Goal: Book appointment/travel/reservation

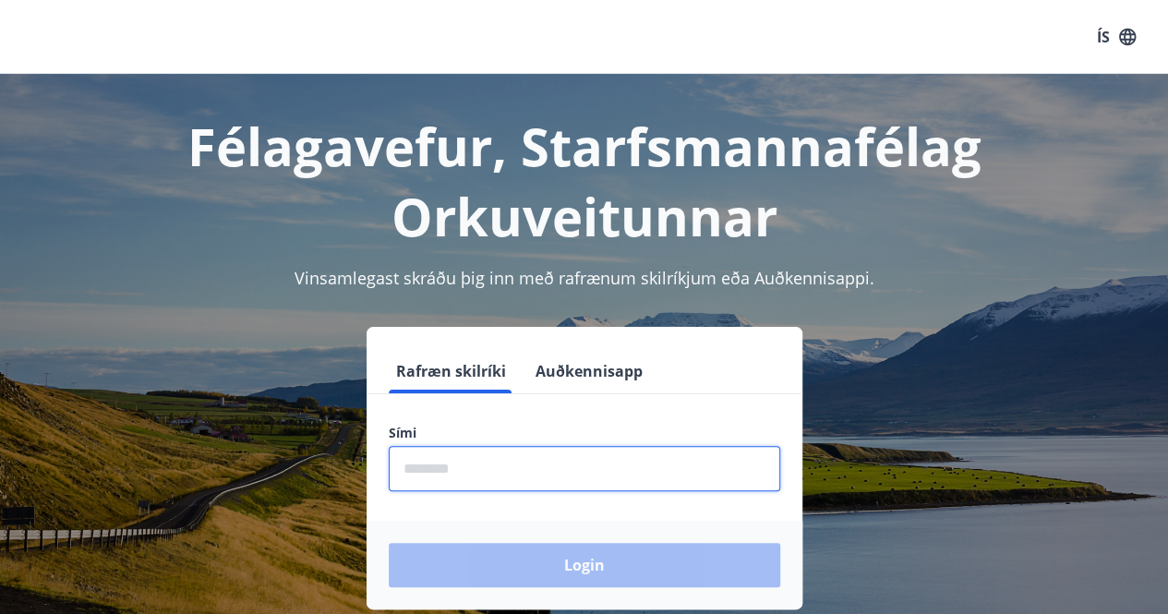
click at [475, 472] on input "phone" at bounding box center [584, 468] width 391 height 45
type input "********"
click at [389, 543] on button "Login" at bounding box center [584, 565] width 391 height 44
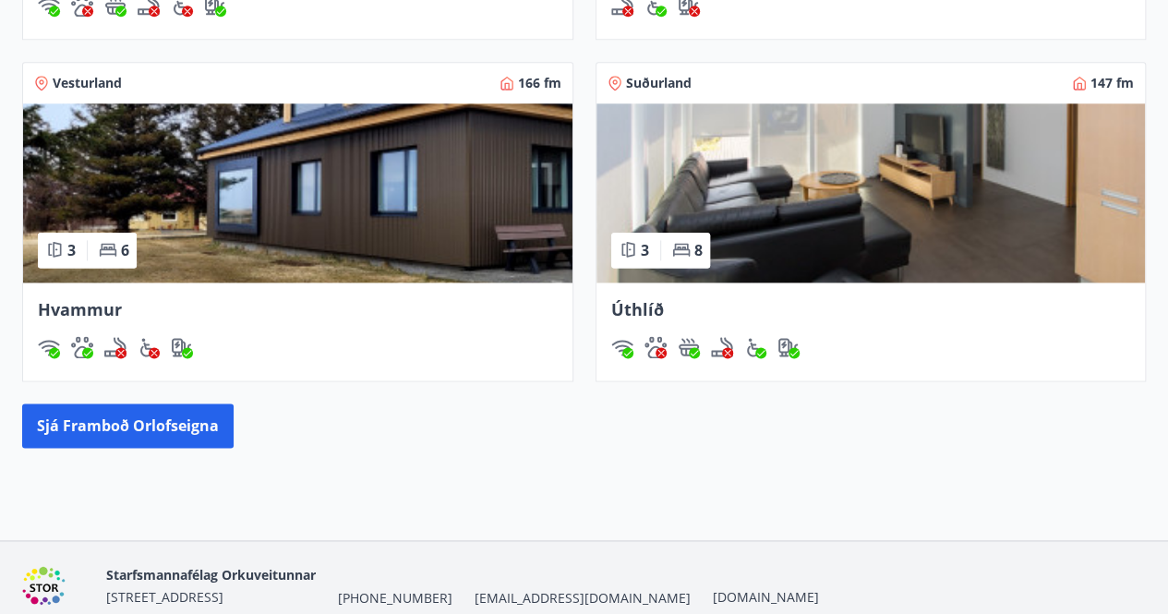
scroll to position [1081, 0]
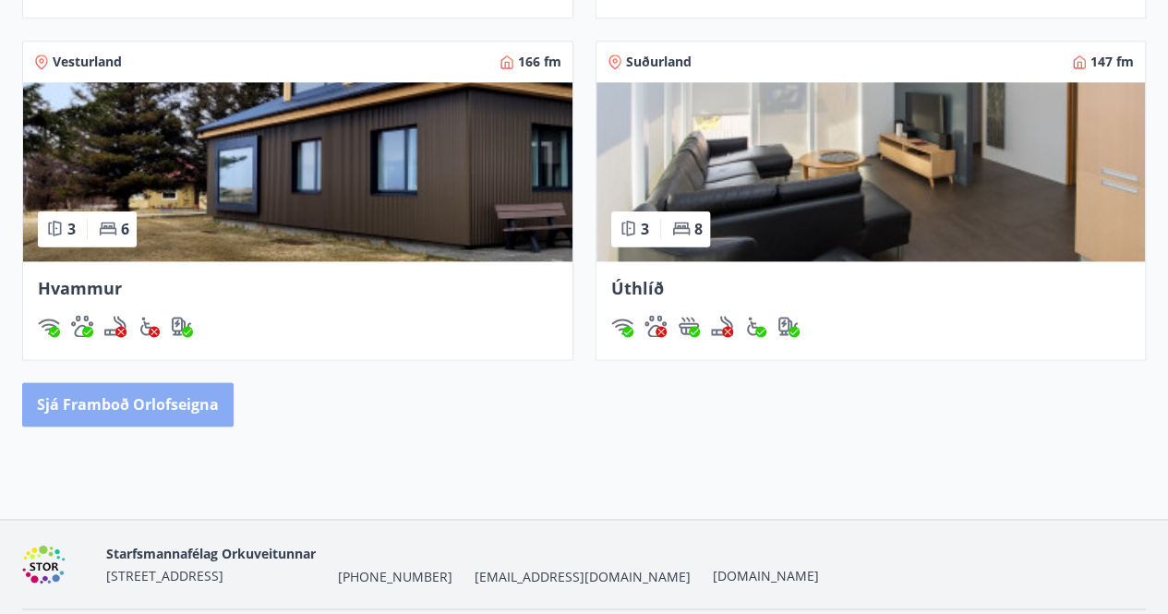
click at [101, 387] on button "Sjá framboð orlofseigna" at bounding box center [127, 404] width 211 height 44
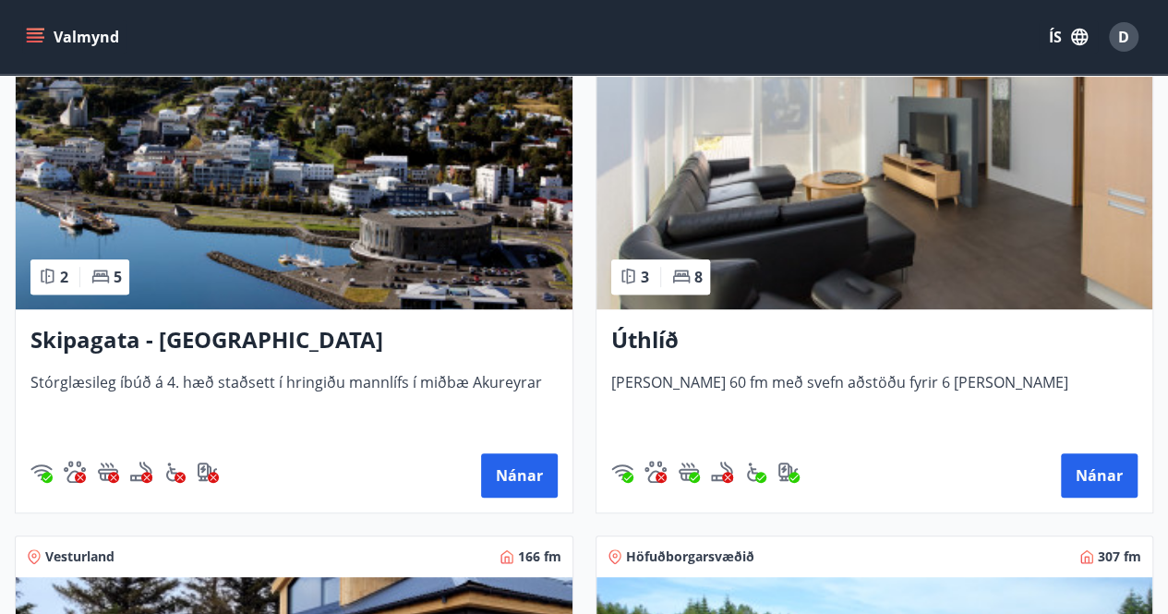
scroll to position [373, 0]
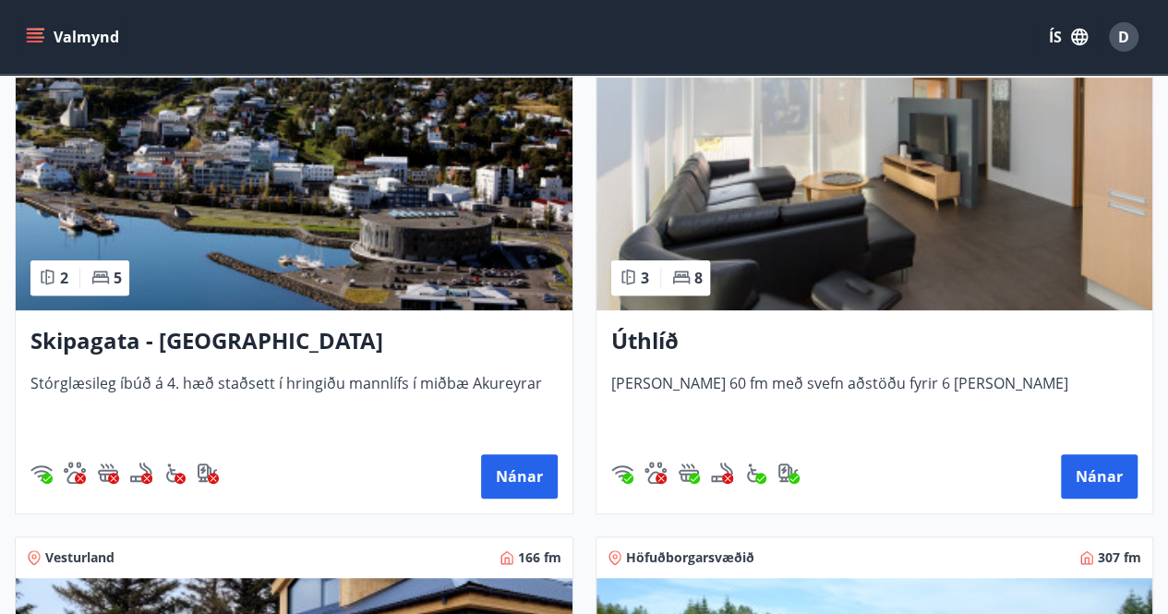
click at [183, 344] on h3 "Skipagata - Akureyri" at bounding box center [293, 341] width 527 height 33
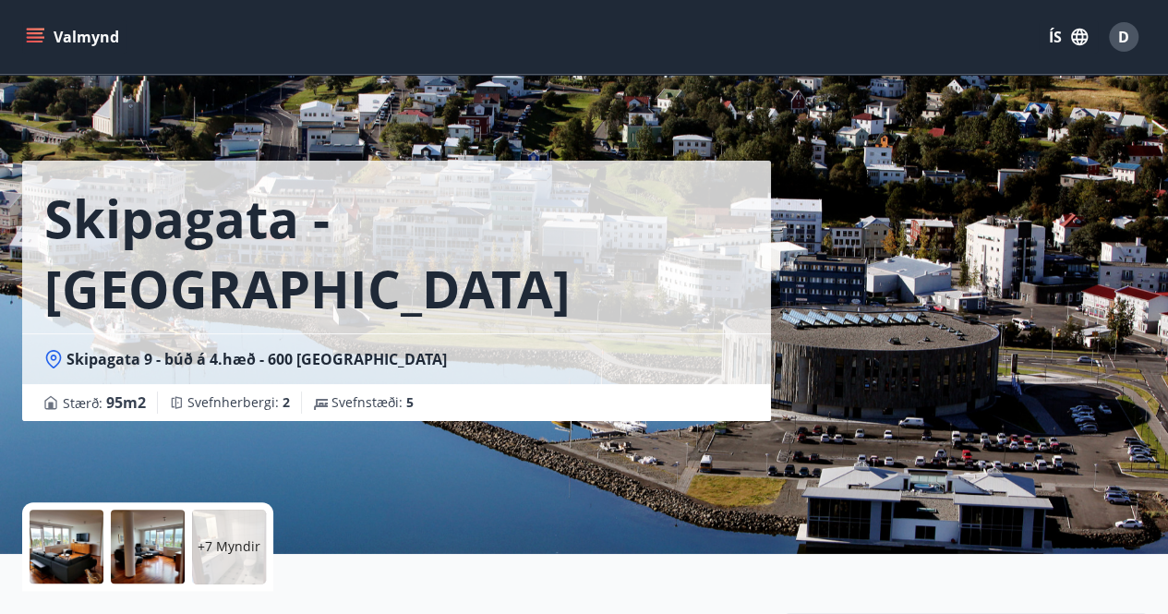
click at [35, 41] on icon "menu" at bounding box center [35, 42] width 17 height 2
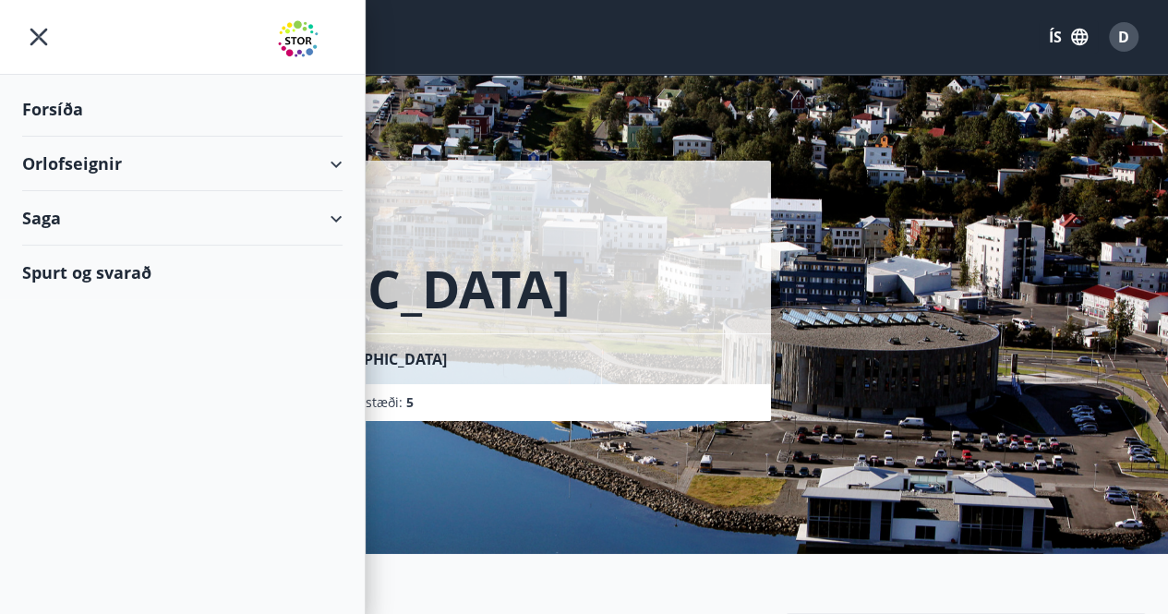
click at [108, 173] on div "Orlofseignir" at bounding box center [182, 164] width 320 height 54
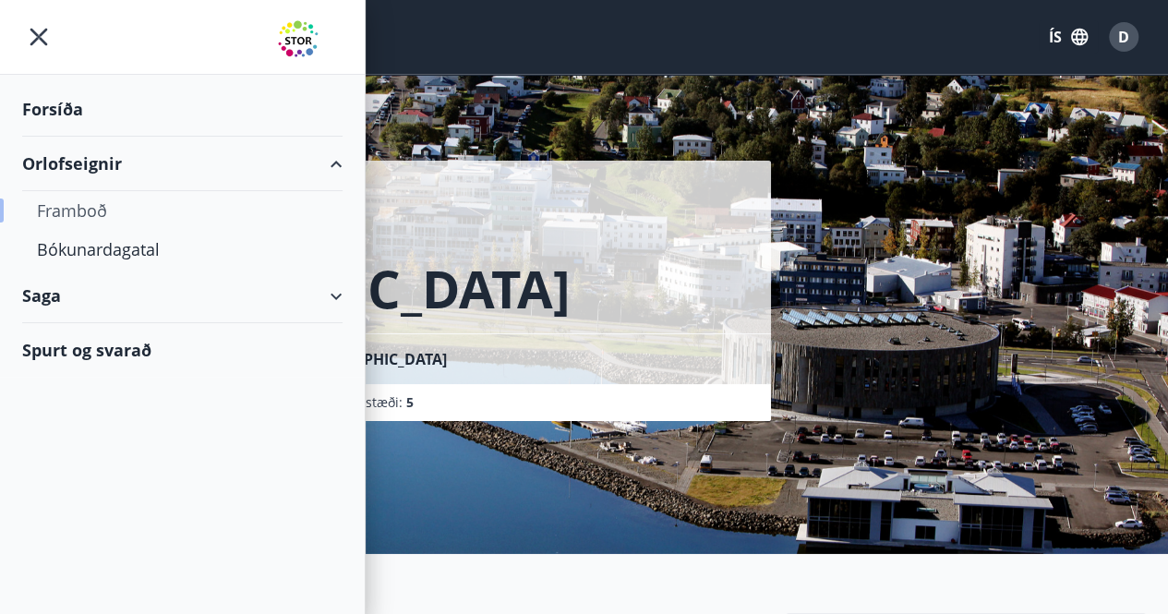
click at [102, 206] on div "Framboð" at bounding box center [182, 210] width 291 height 39
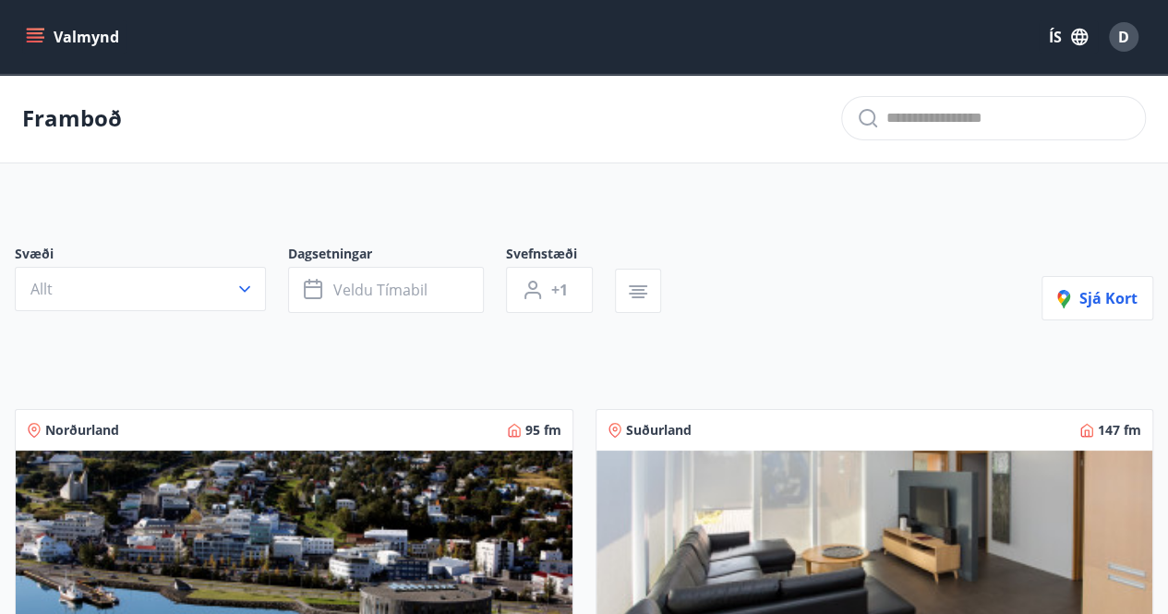
click at [35, 32] on icon "menu" at bounding box center [35, 33] width 17 height 2
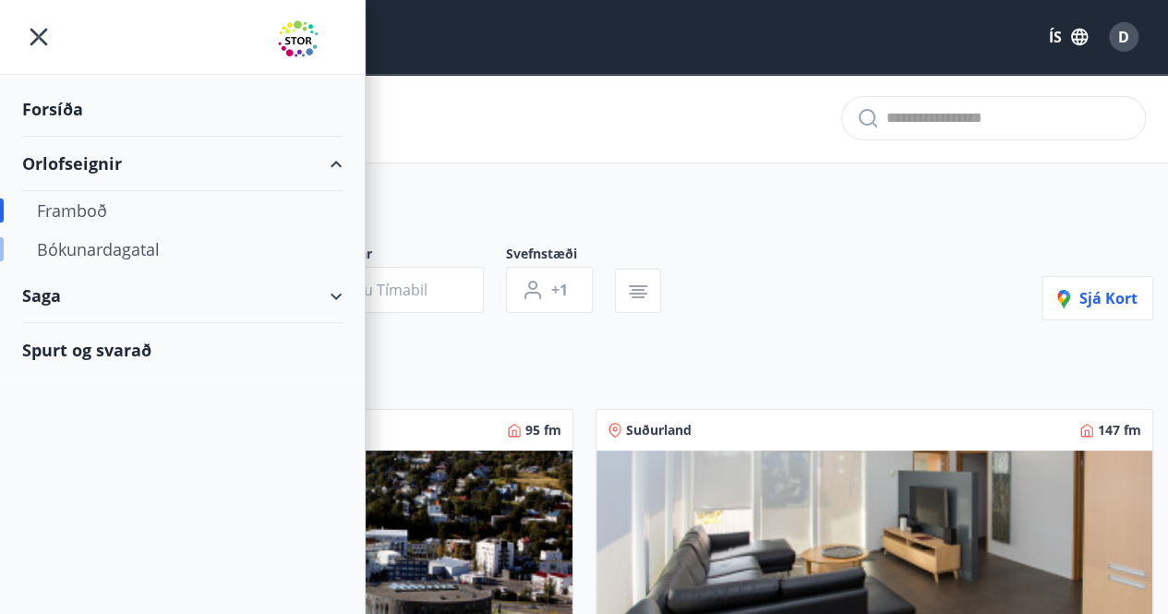
click at [52, 248] on div "Bókunardagatal" at bounding box center [182, 249] width 291 height 39
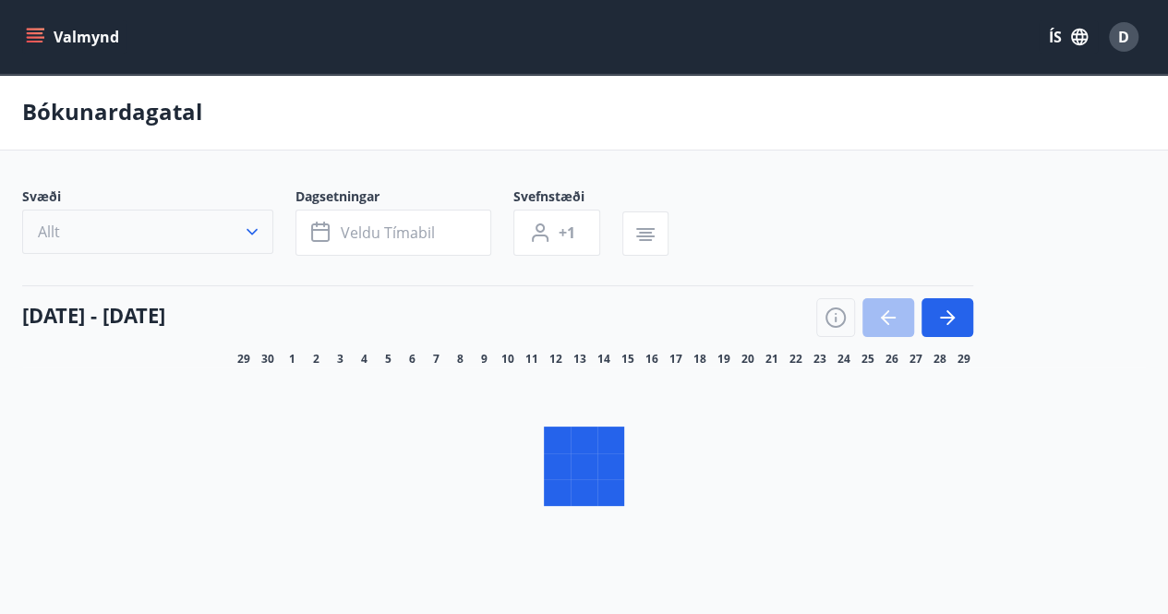
click at [246, 241] on icon "button" at bounding box center [252, 231] width 18 height 18
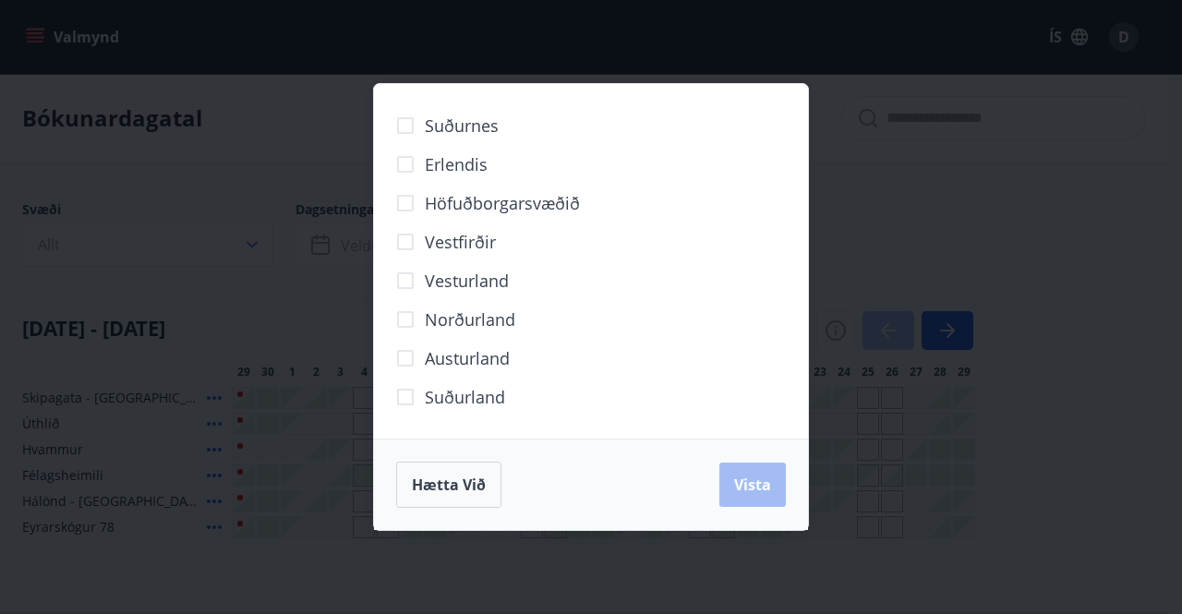
click at [90, 584] on div "Suðurnes Erlendis Höfuðborgarsvæðið Vestfirðir Vesturland Norðurland Austurland…" at bounding box center [591, 307] width 1182 height 614
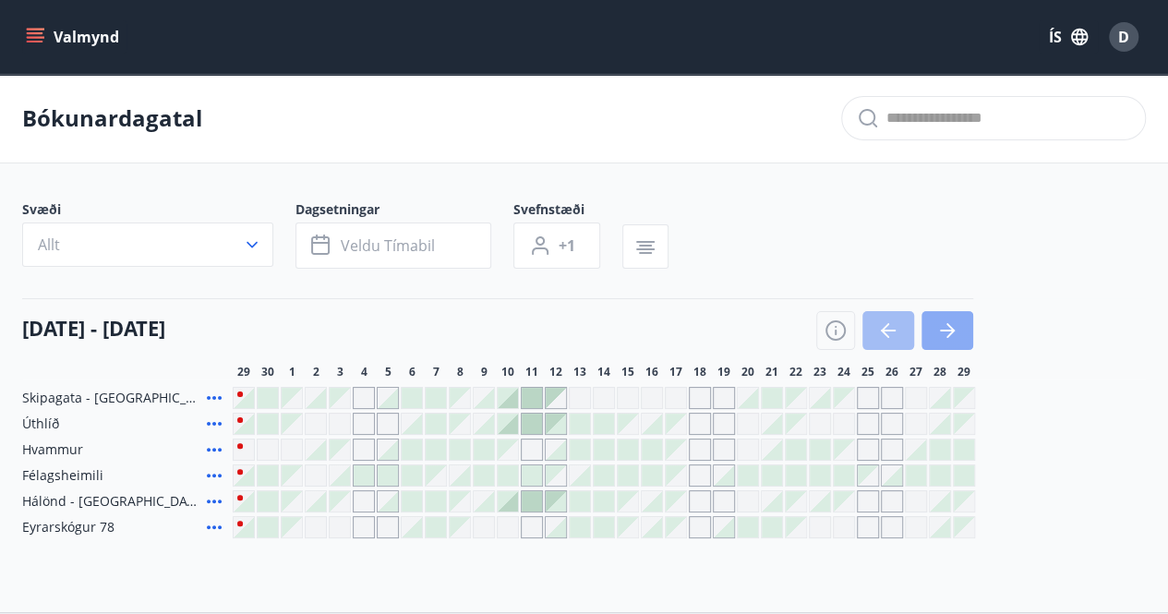
click at [935, 321] on button "button" at bounding box center [947, 330] width 52 height 39
click at [381, 243] on span "Veldu tímabil" at bounding box center [388, 245] width 94 height 20
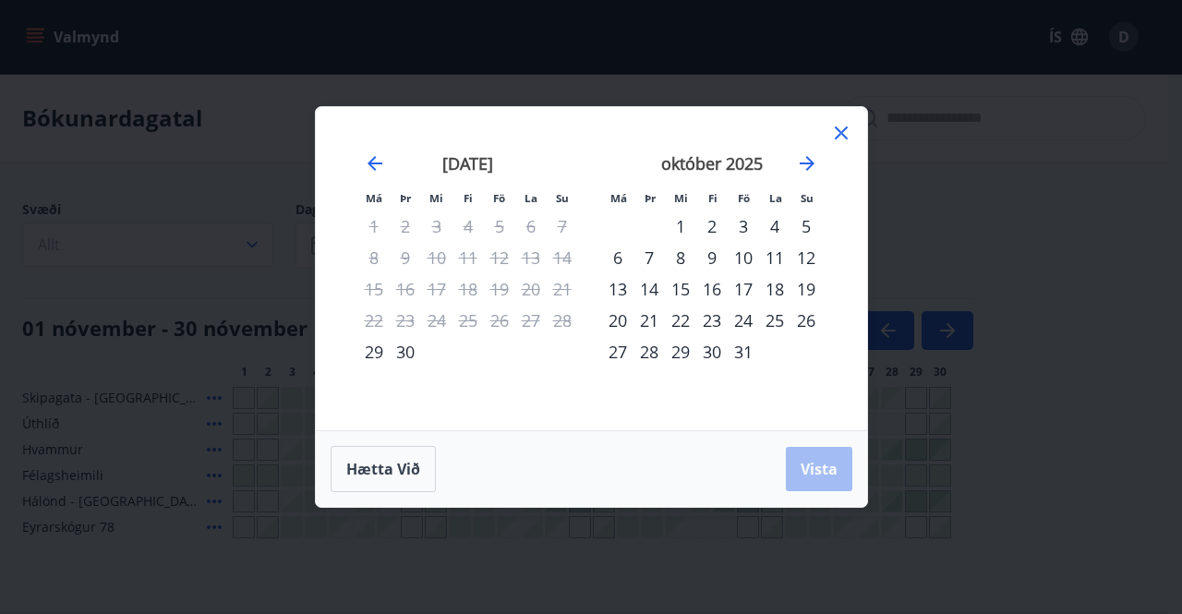
click at [820, 167] on div "október 2025" at bounding box center [712, 169] width 220 height 81
click at [806, 162] on icon "Move forward to switch to the next month." at bounding box center [807, 163] width 22 height 22
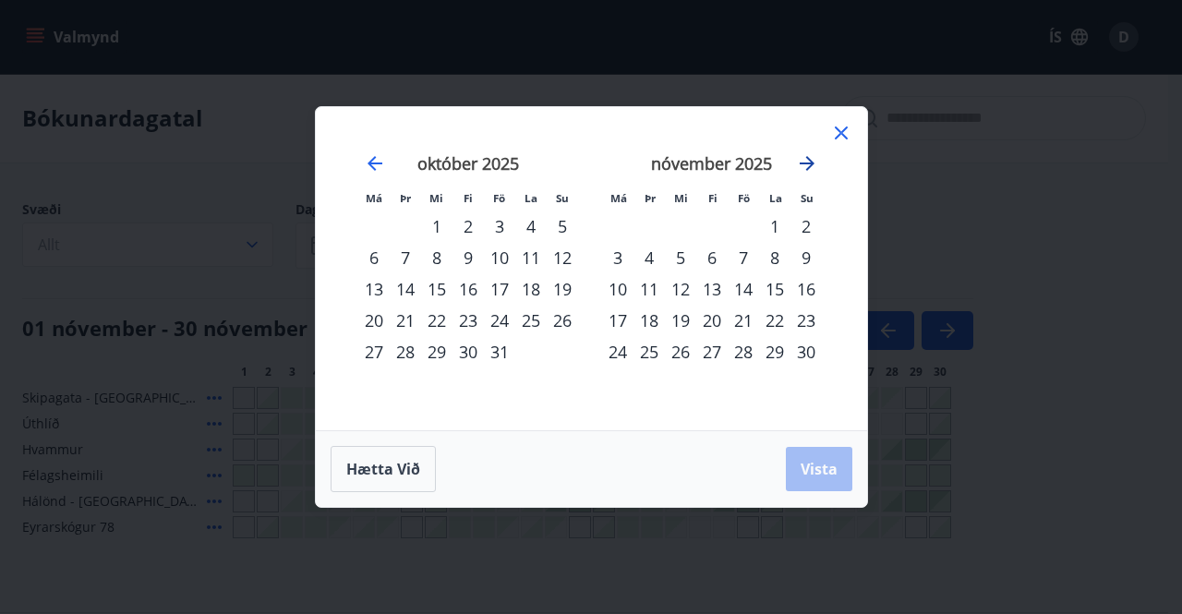
click at [806, 162] on icon "Move forward to switch to the next month." at bounding box center [807, 163] width 22 height 22
click at [739, 320] on div "20" at bounding box center [742, 320] width 31 height 31
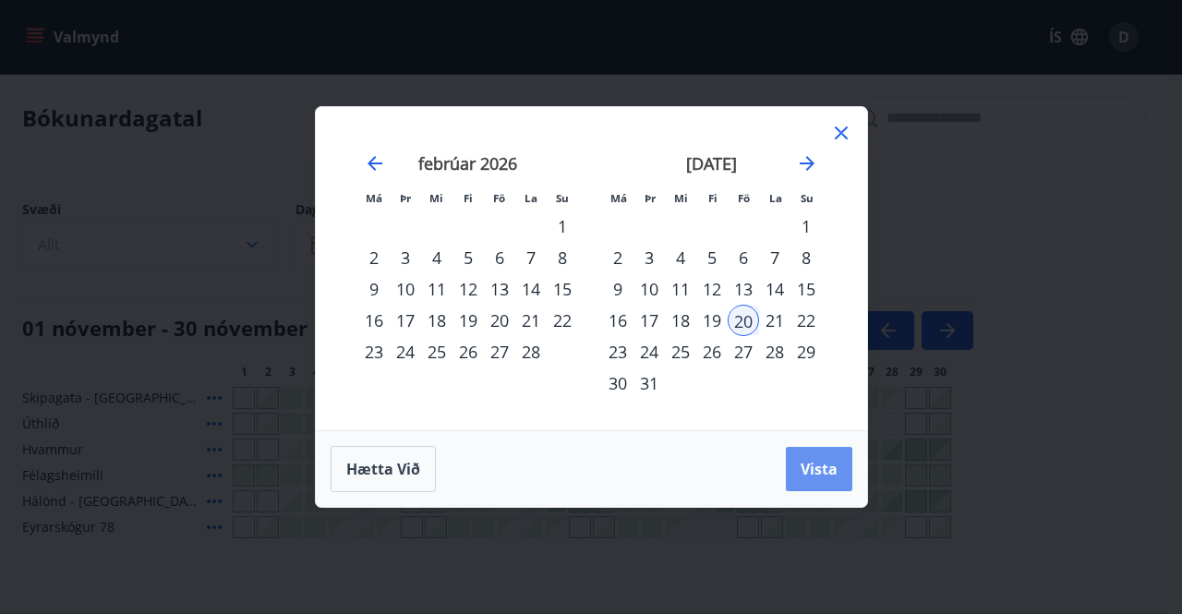
drag, startPoint x: 806, startPoint y: 474, endPoint x: 827, endPoint y: 327, distance: 148.3
click at [806, 474] on span "Vista" at bounding box center [818, 469] width 37 height 20
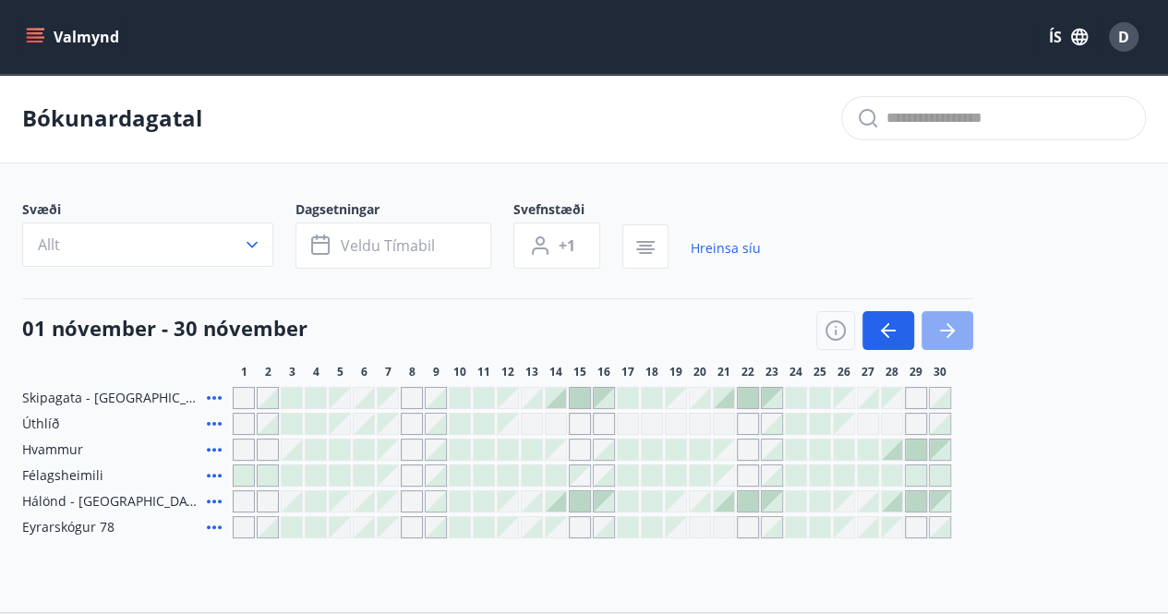
click at [955, 328] on icon "button" at bounding box center [947, 330] width 22 height 22
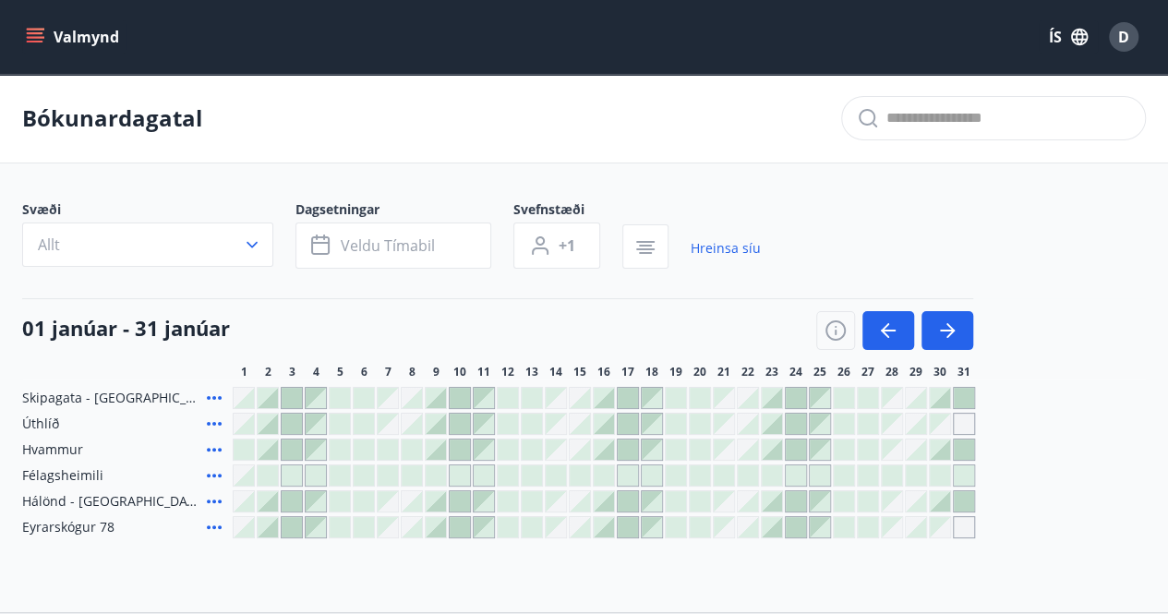
click at [974, 325] on div "01 janúar - 31 janúar 1 2 3 4 5 6 7 8 9 10 11 12 13 14 15 16 17 18 19 20 21 22 …" at bounding box center [584, 338] width 1124 height 81
click at [968, 323] on button "button" at bounding box center [947, 330] width 52 height 39
click at [947, 324] on icon "button" at bounding box center [950, 330] width 8 height 15
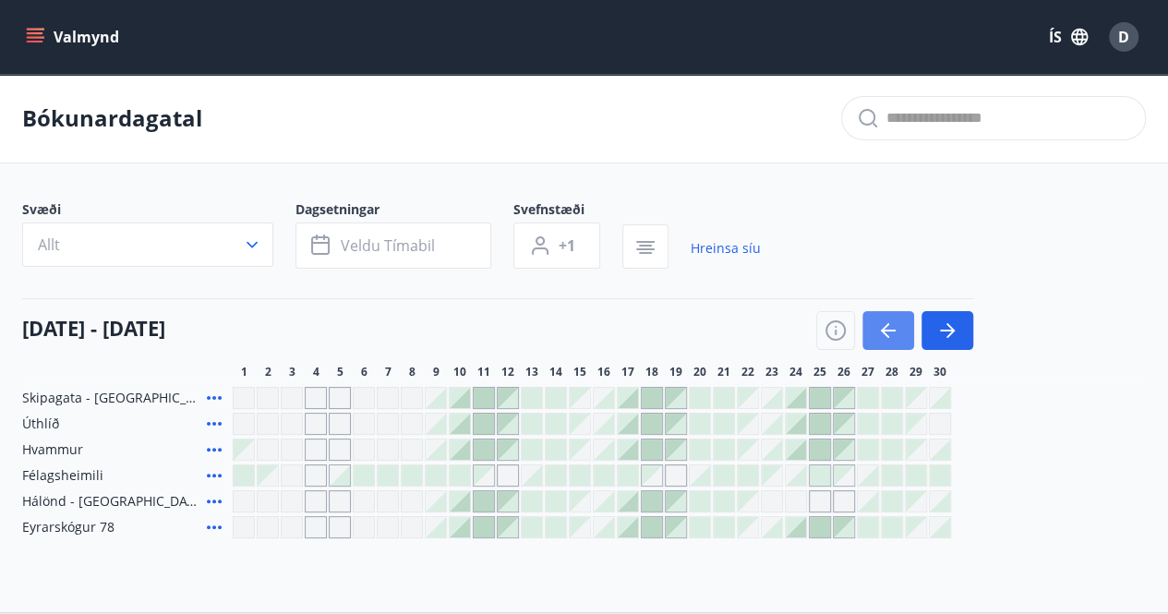
click at [889, 325] on icon "button" at bounding box center [888, 330] width 22 height 22
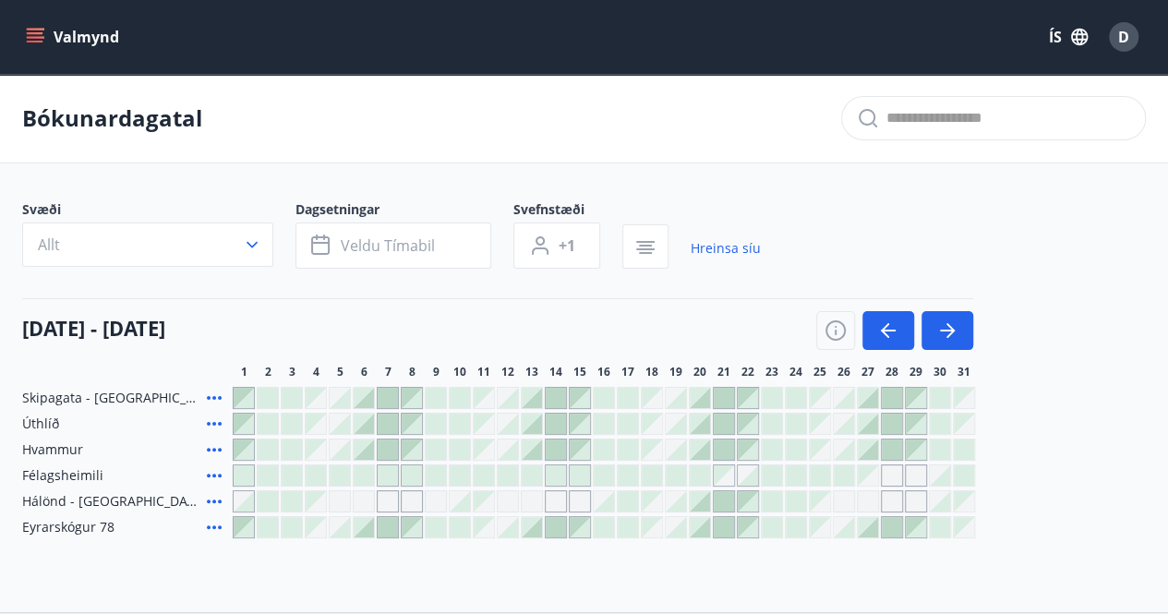
click at [692, 393] on div at bounding box center [700, 398] width 20 height 20
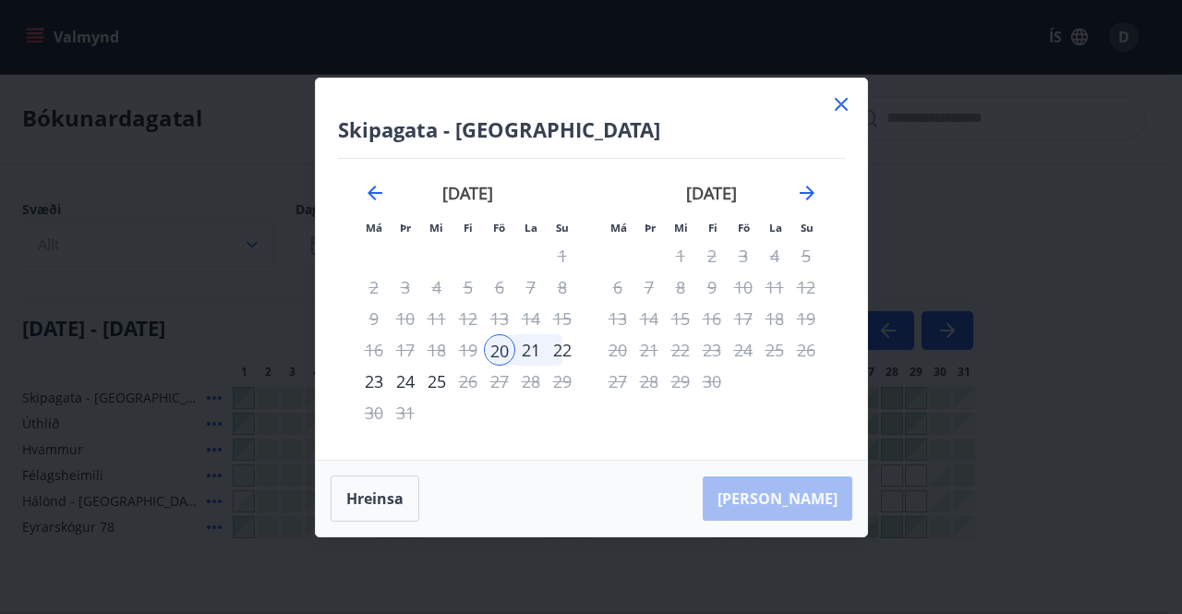
click at [565, 347] on div "22" at bounding box center [562, 349] width 31 height 31
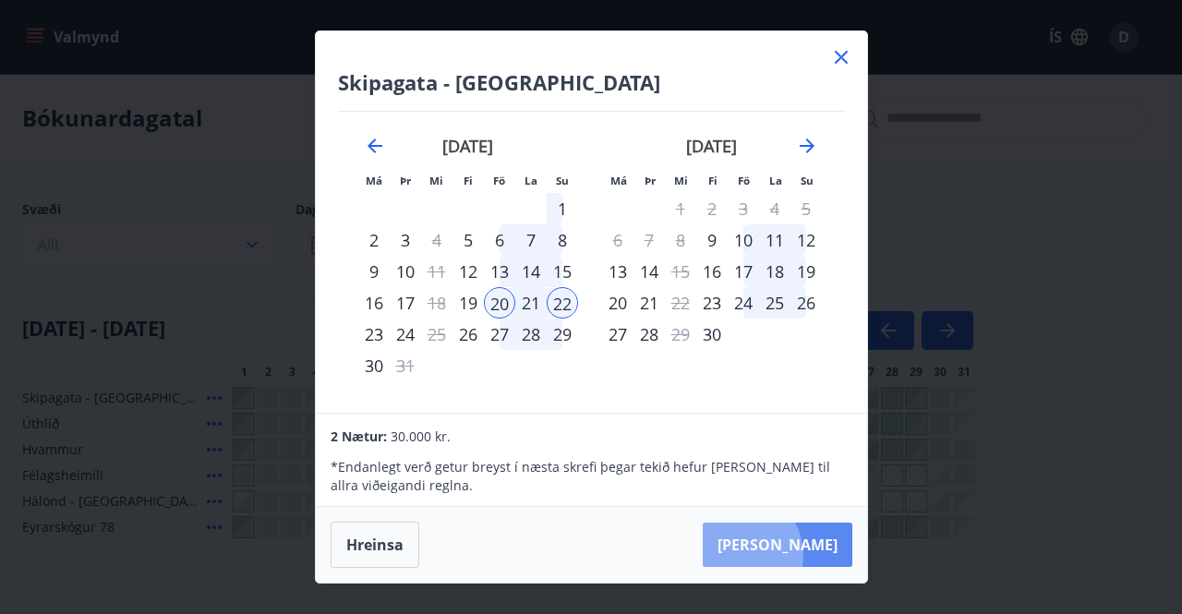
click at [790, 556] on button "Taka Frá" at bounding box center [778, 545] width 150 height 44
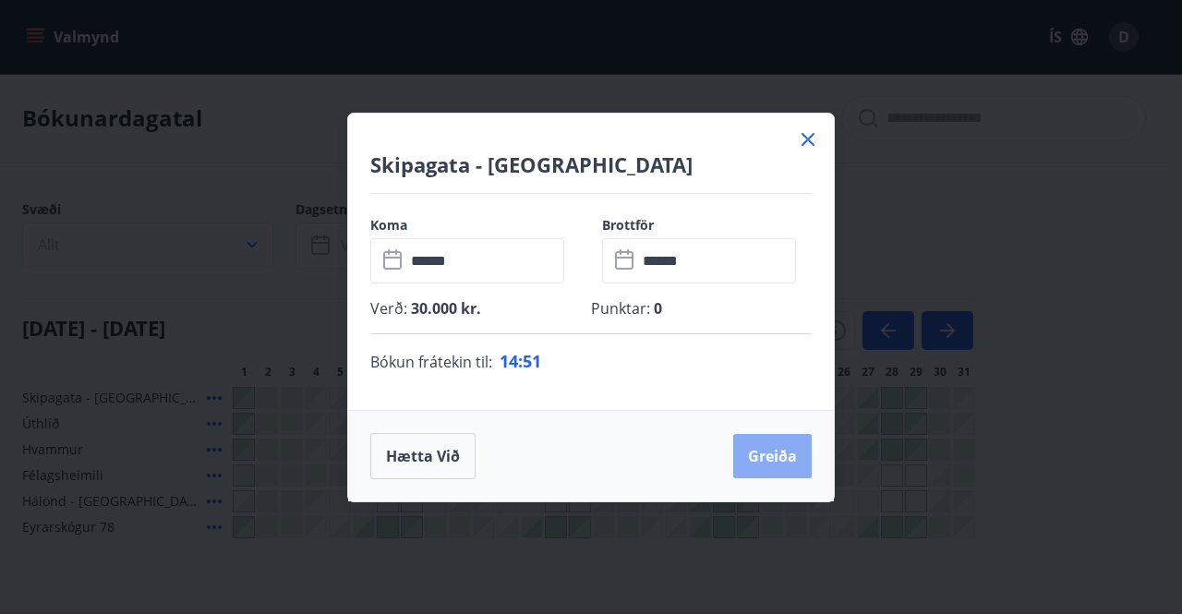
click at [766, 453] on button "Greiða" at bounding box center [772, 456] width 78 height 44
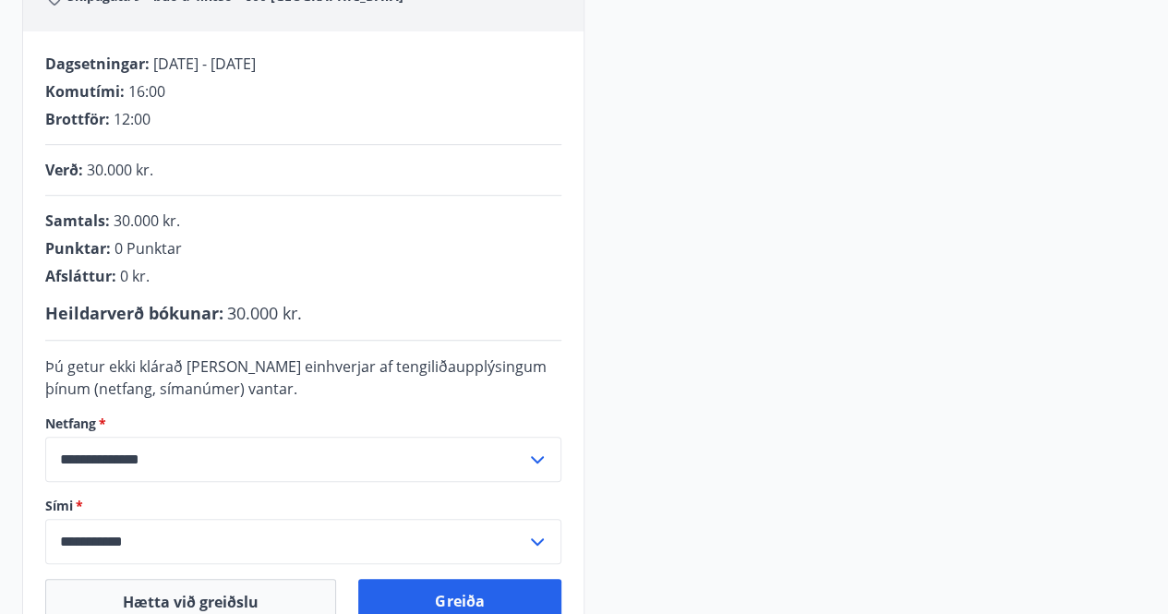
scroll to position [521, 0]
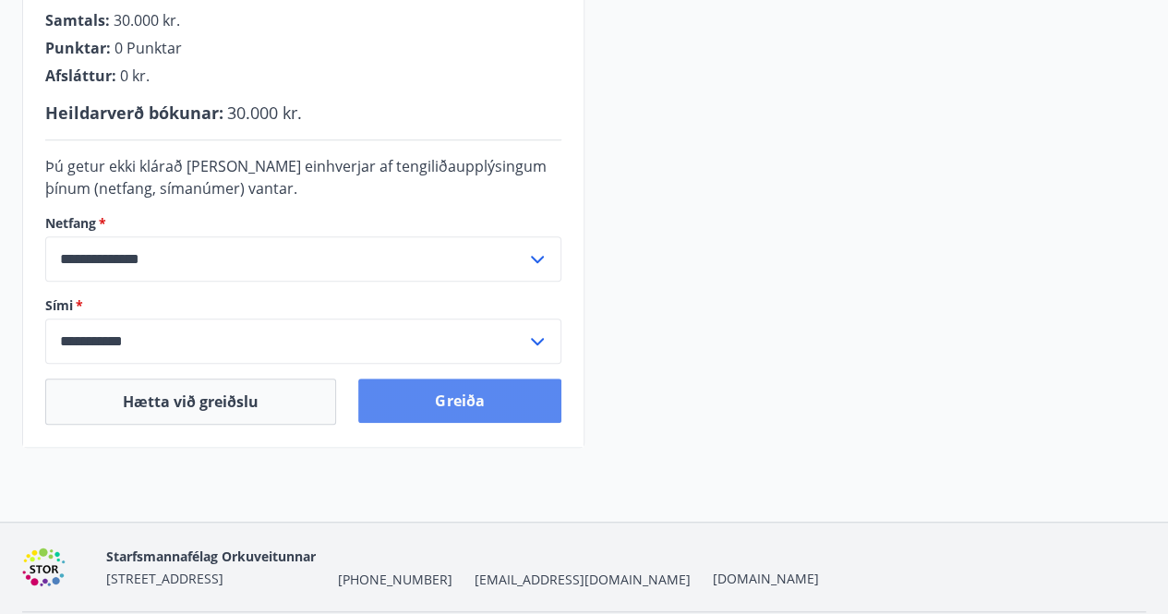
click at [475, 405] on button "Greiða" at bounding box center [459, 401] width 202 height 44
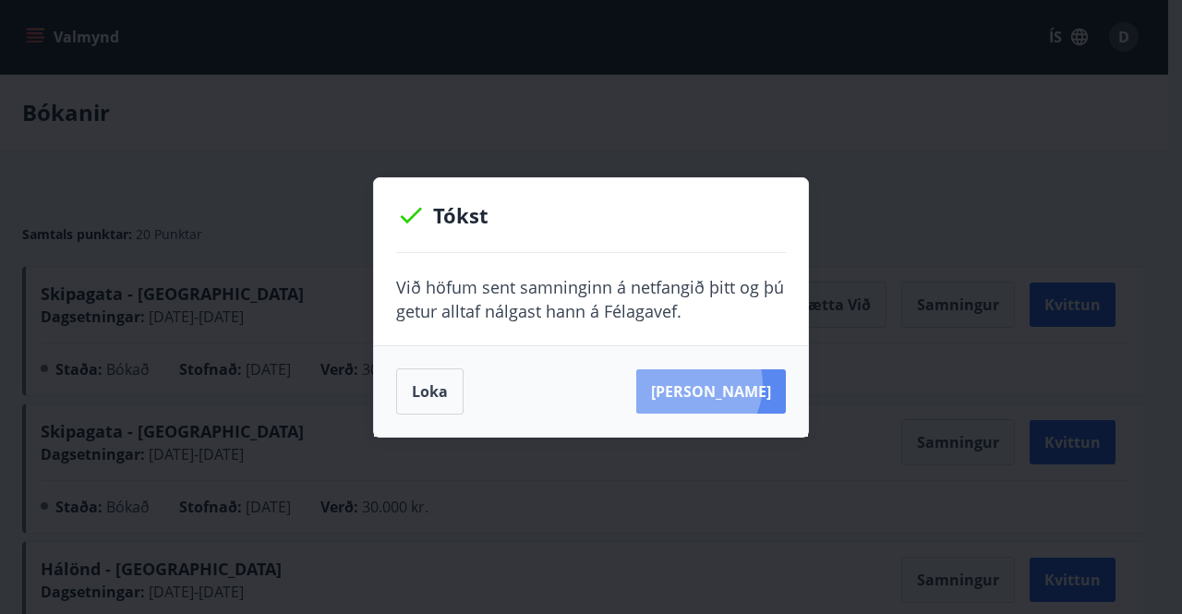
click at [718, 384] on button "[PERSON_NAME]" at bounding box center [711, 391] width 150 height 44
